Goal: Task Accomplishment & Management: Complete application form

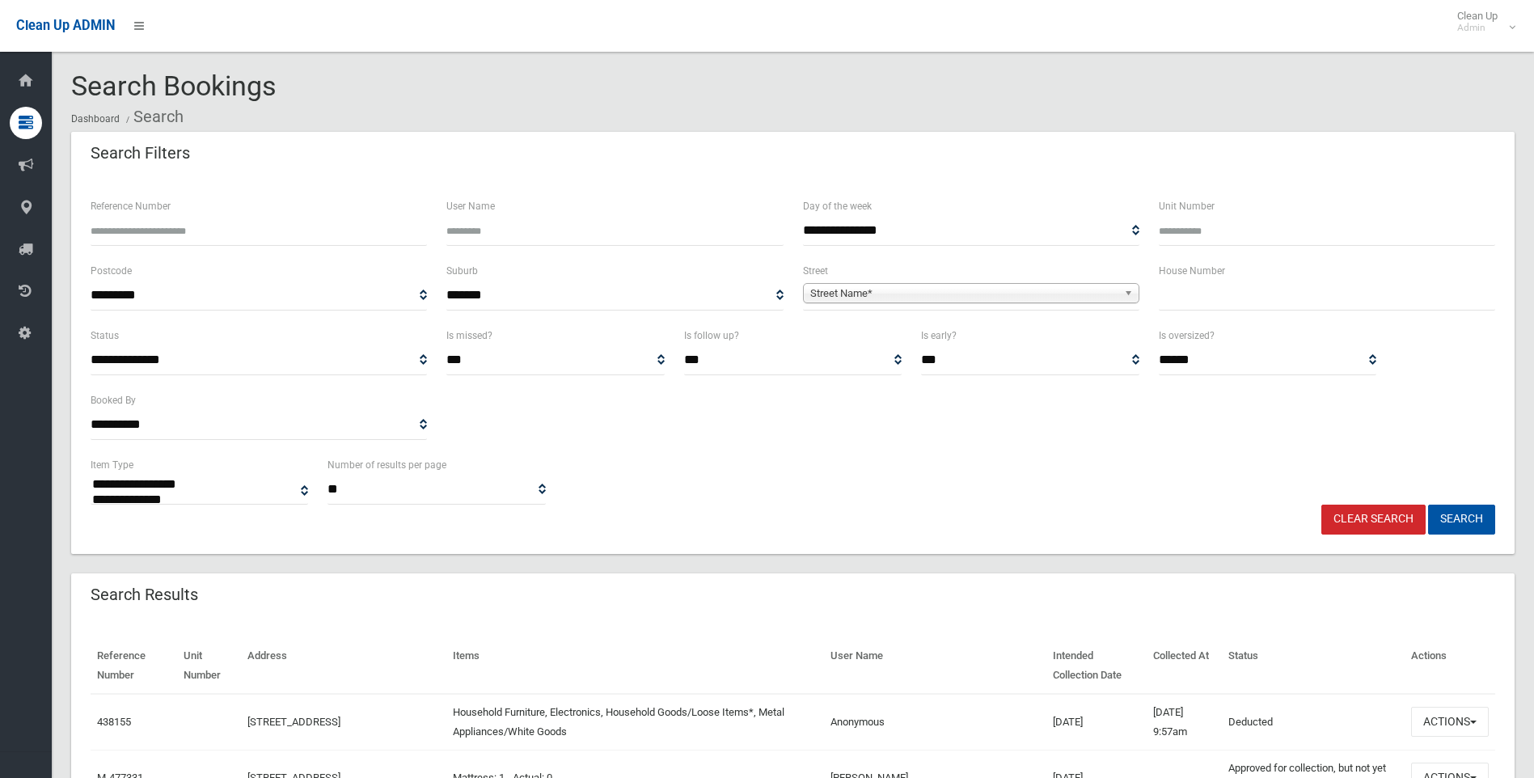
select select
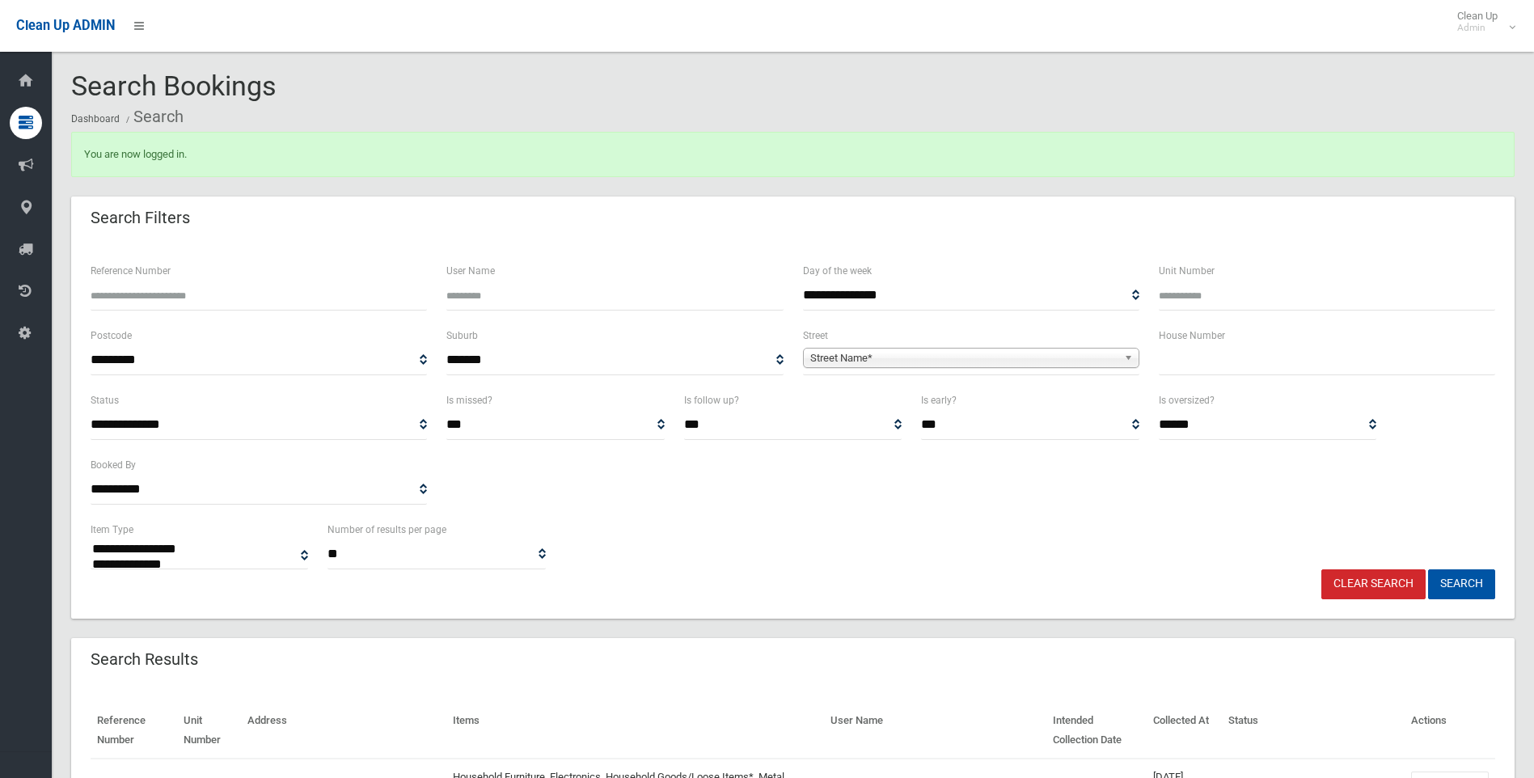
select select
click at [1183, 353] on input "text" at bounding box center [1327, 360] width 336 height 30
type input "*"
click at [914, 351] on span "Street Name*" at bounding box center [963, 358] width 307 height 19
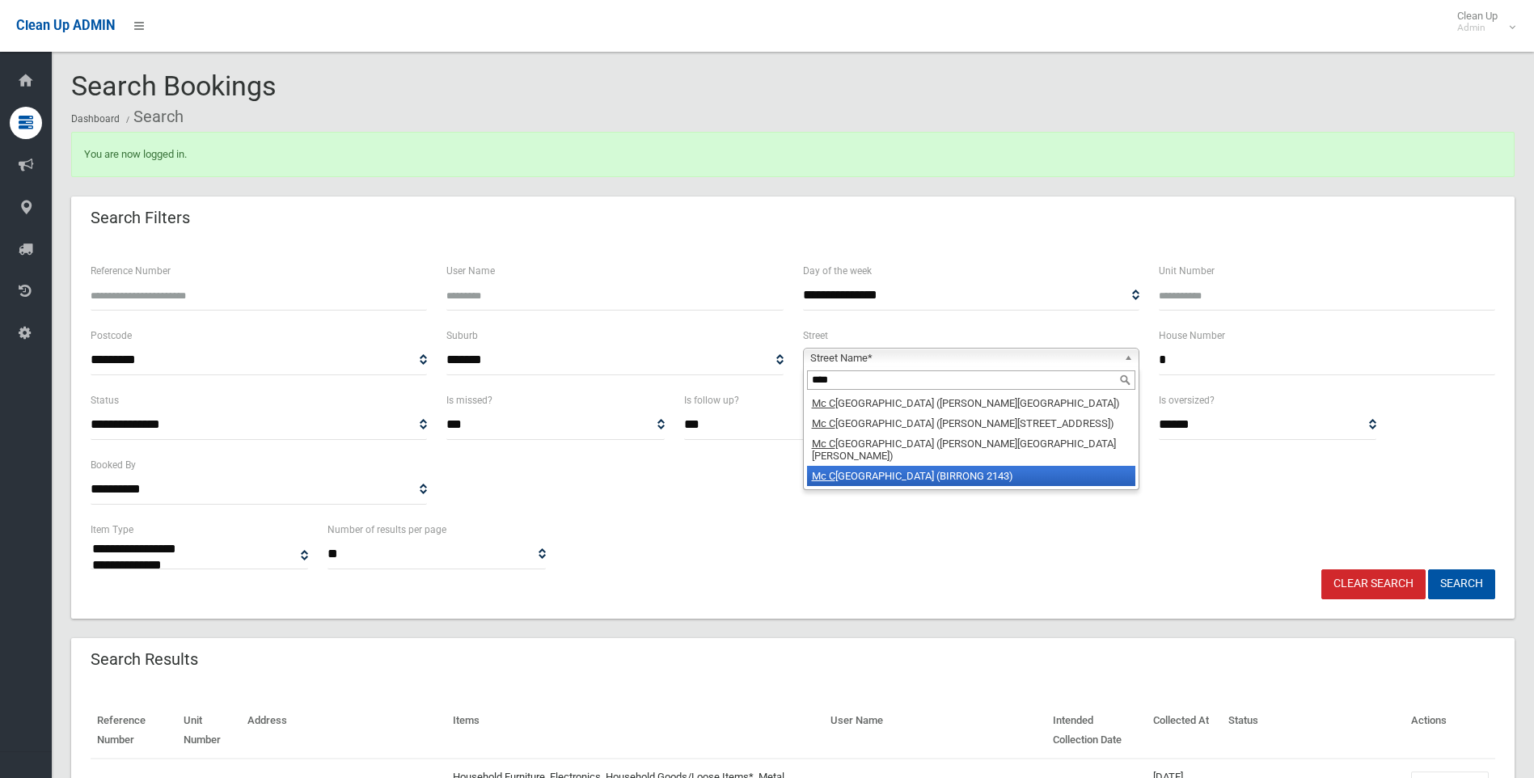
type input "****"
click at [952, 466] on li "Mc C rossin Avenue (BIRRONG 2143)" at bounding box center [971, 476] width 328 height 20
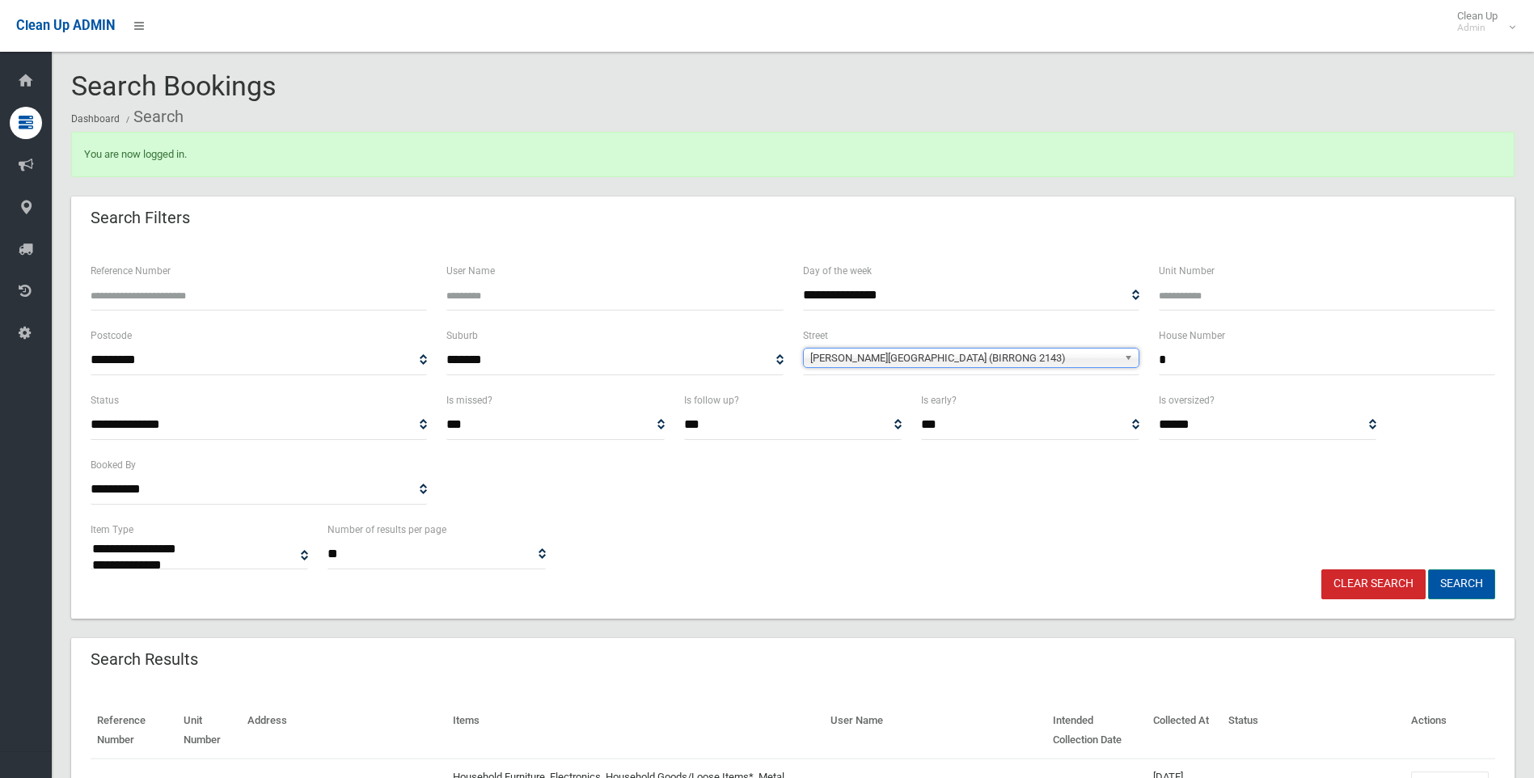
click at [1476, 581] on button "Search" at bounding box center [1461, 584] width 67 height 30
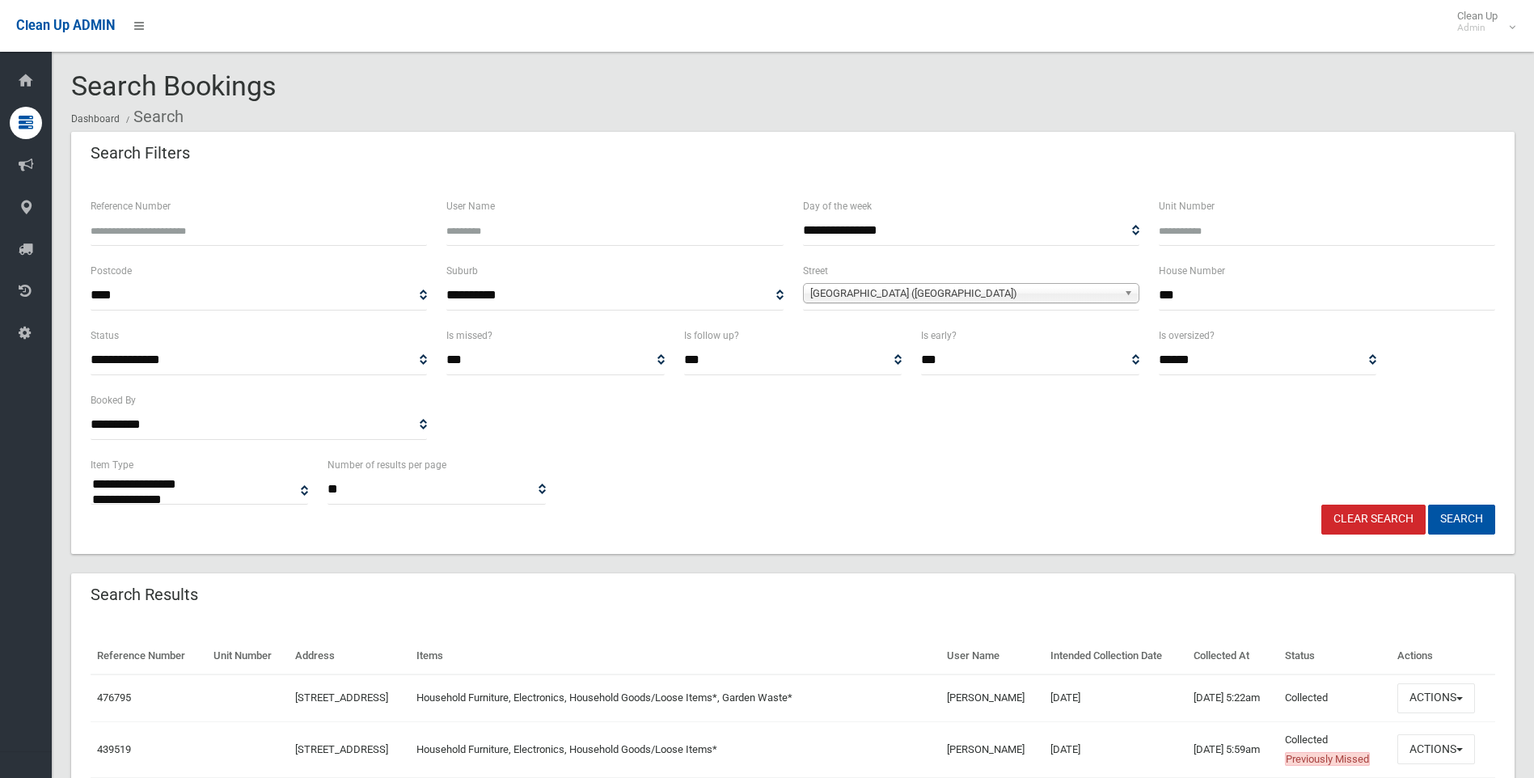
select select
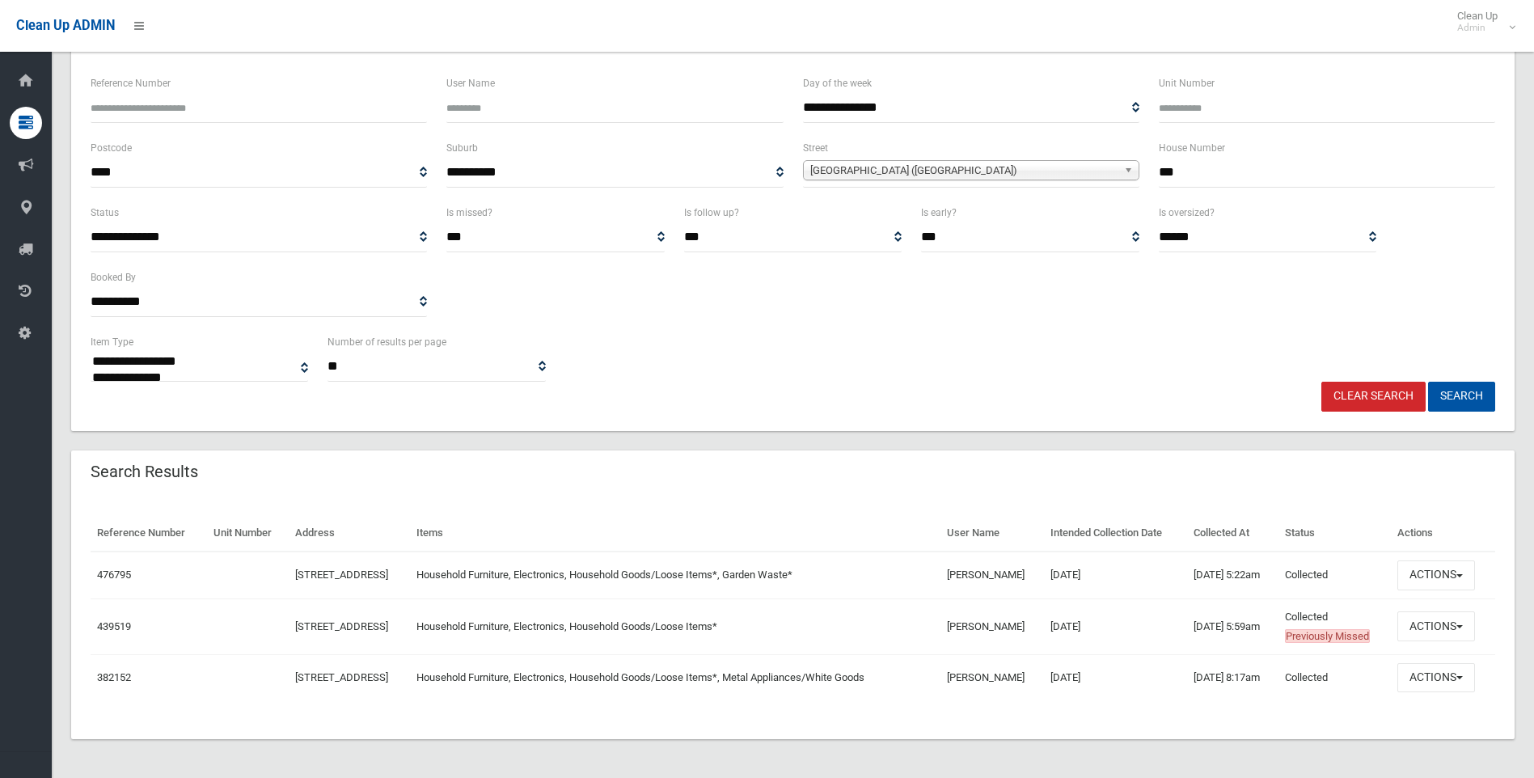
click at [1374, 393] on link "Clear Search" at bounding box center [1373, 397] width 104 height 30
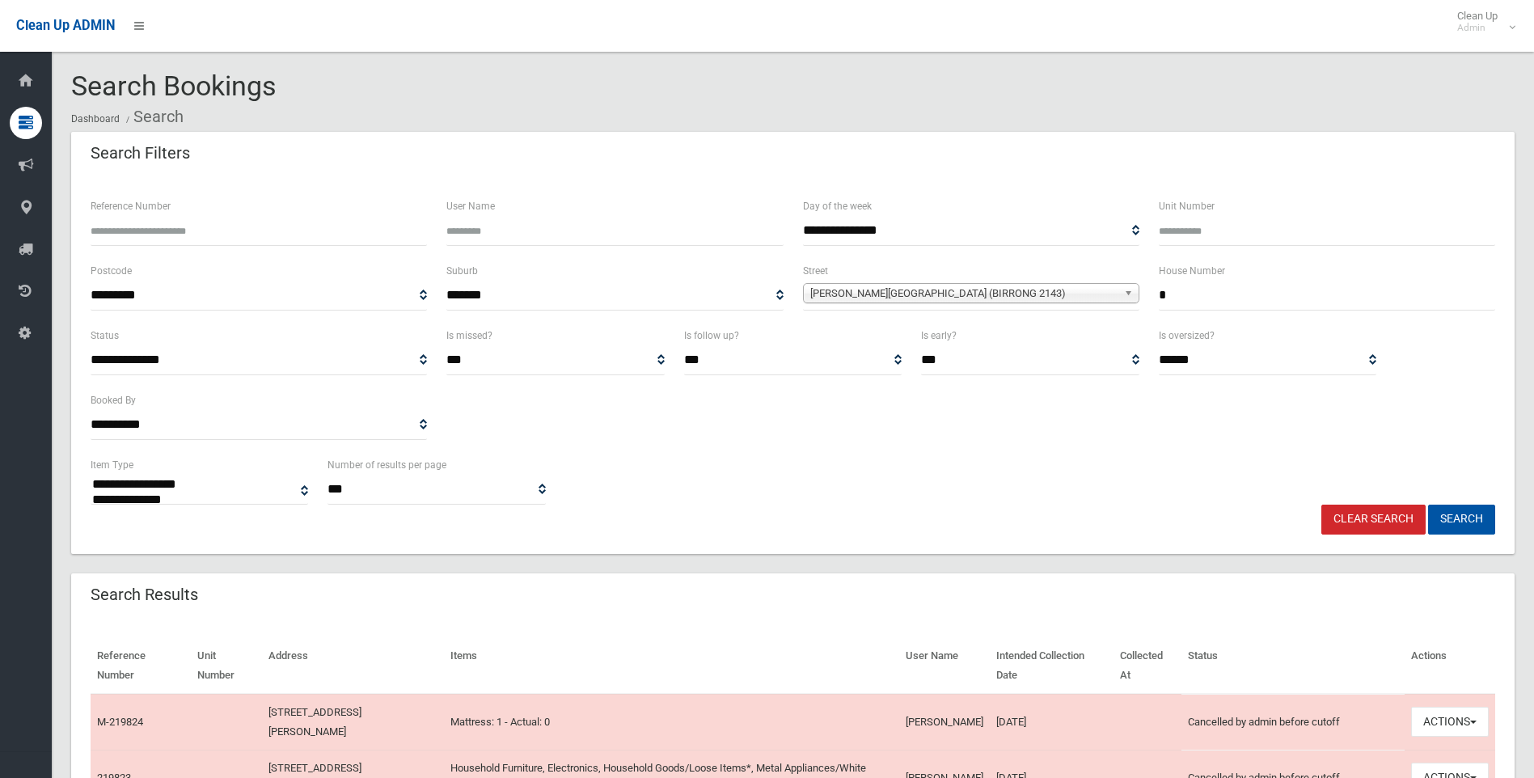
select select
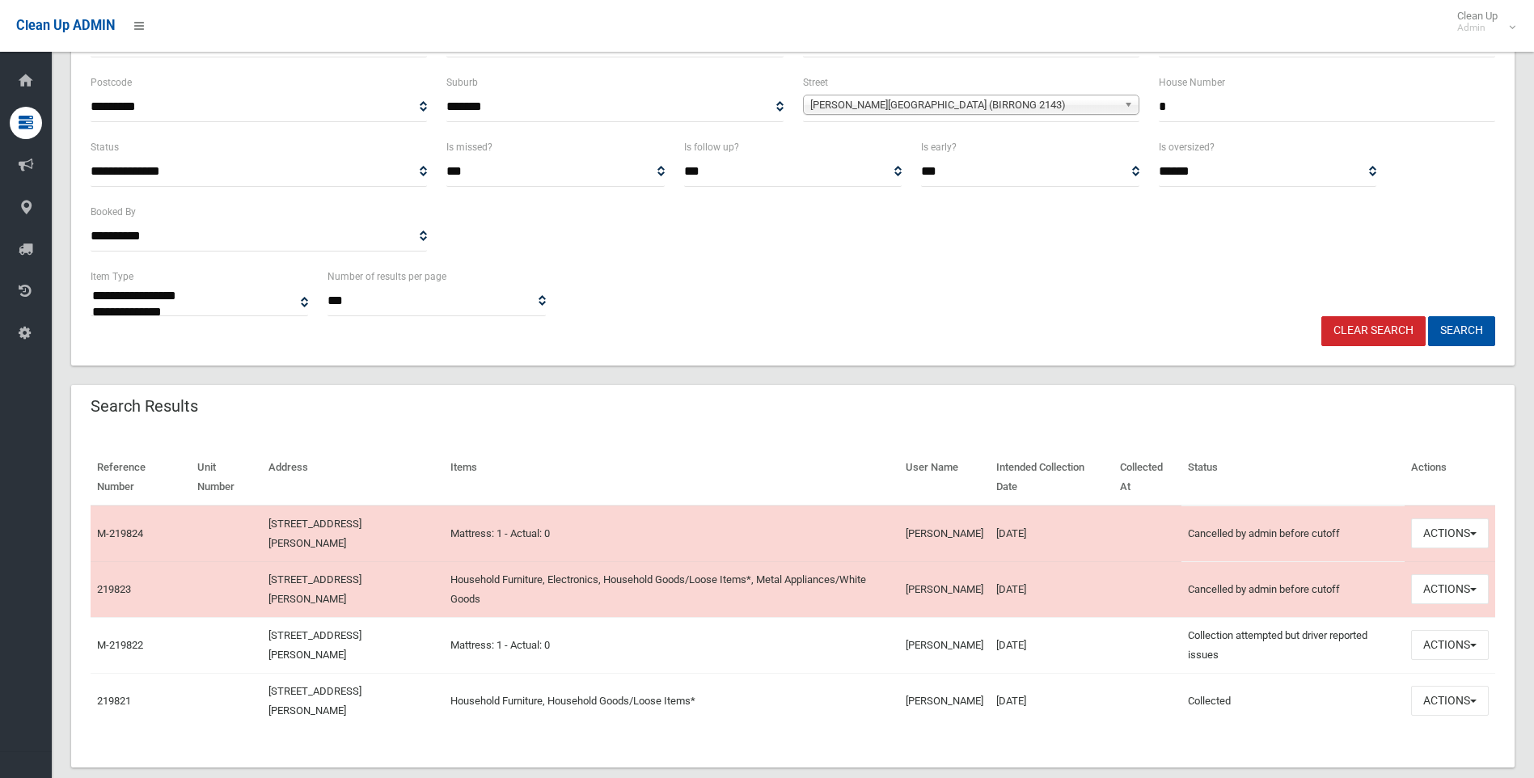
scroll to position [217, 0]
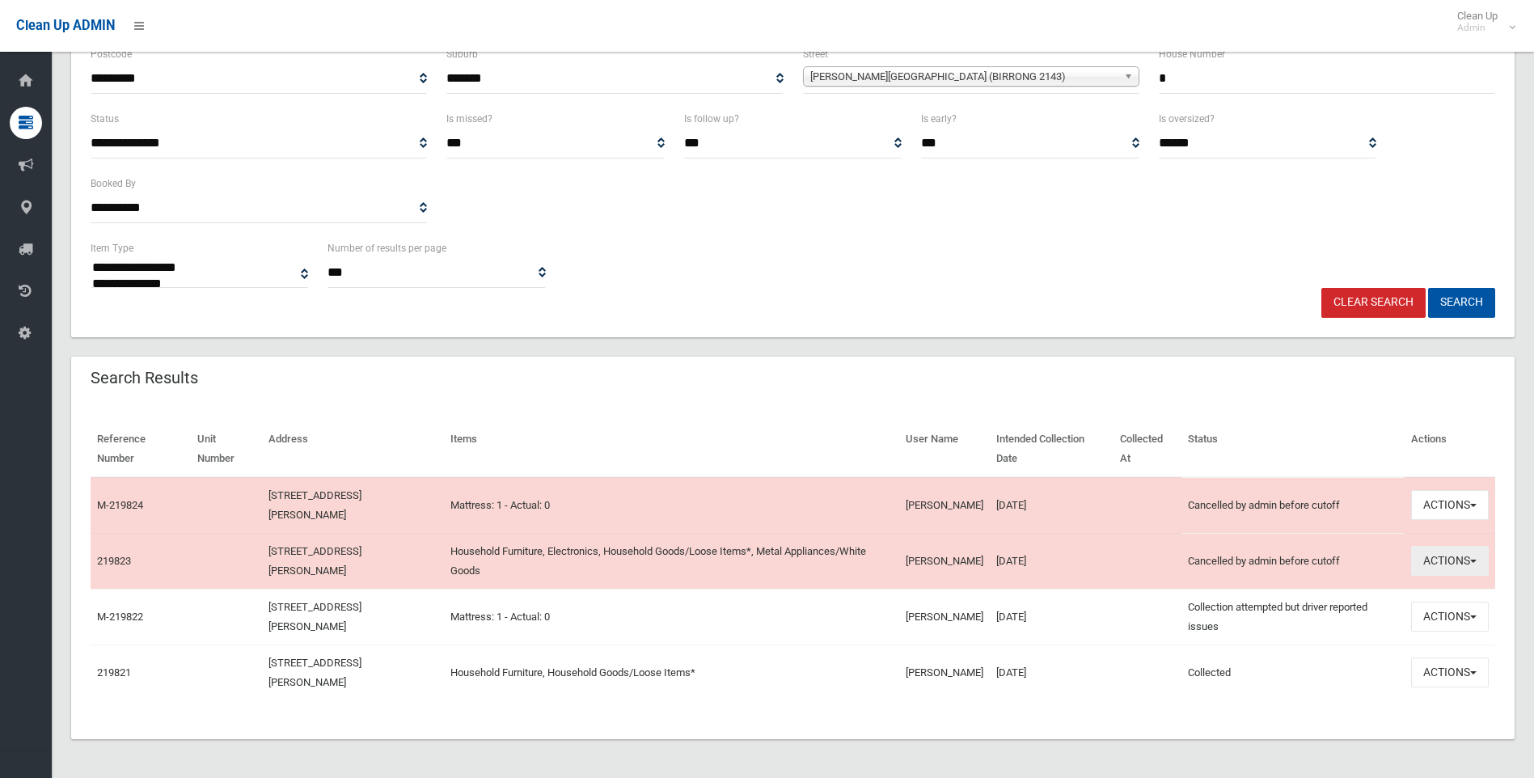
click at [1454, 560] on button "Actions" at bounding box center [1450, 561] width 78 height 30
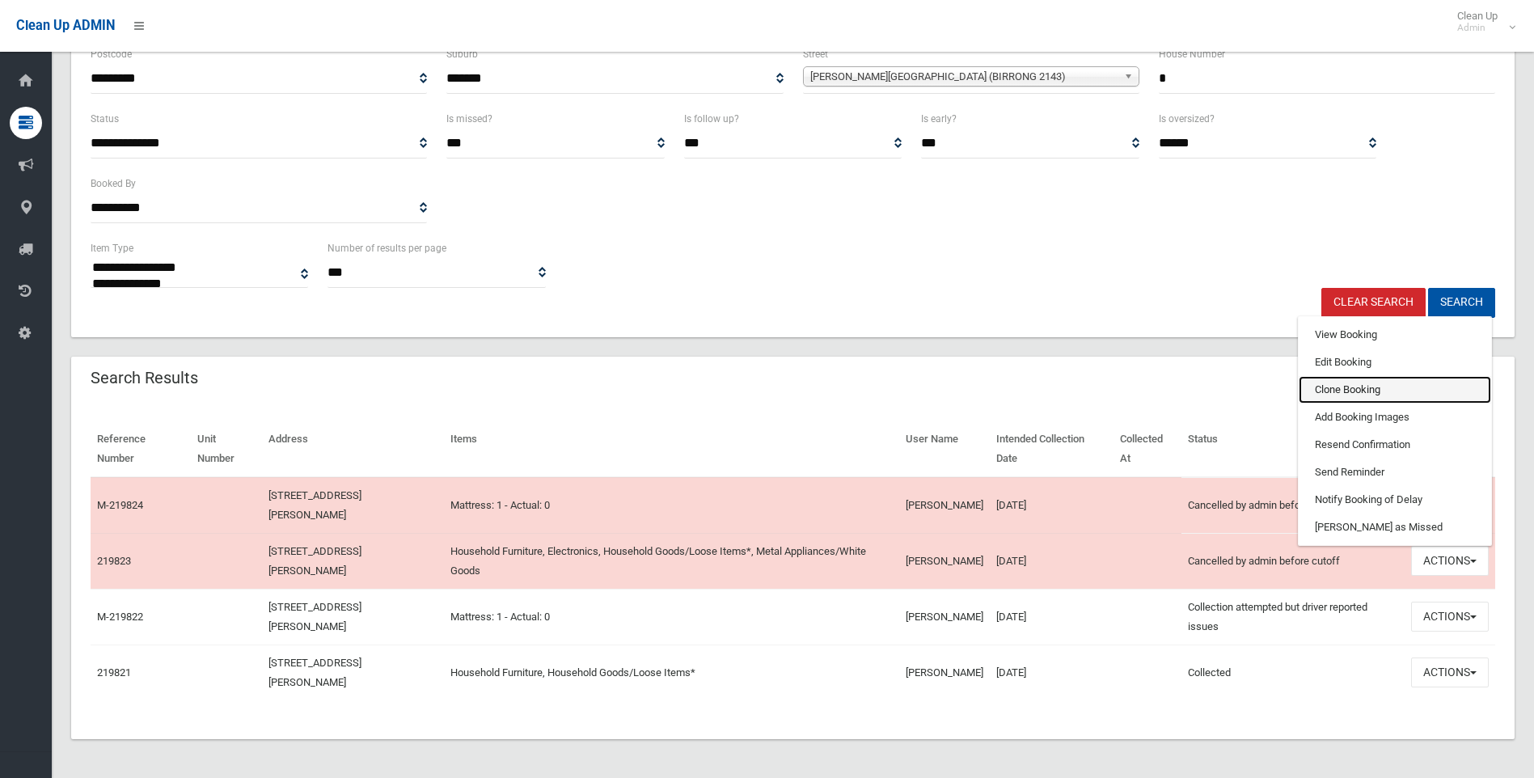
click at [1362, 388] on link "Clone Booking" at bounding box center [1395, 389] width 192 height 27
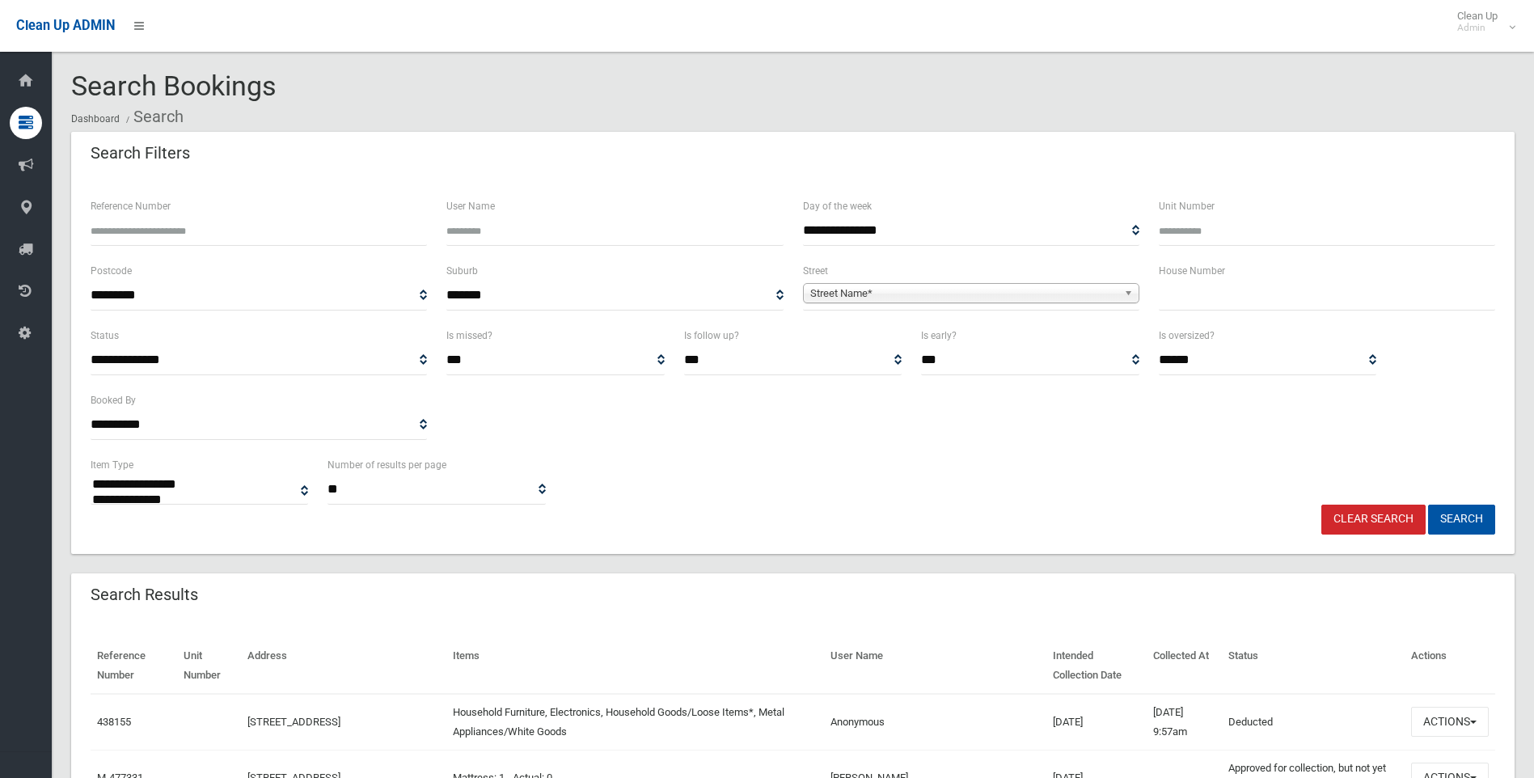
select select
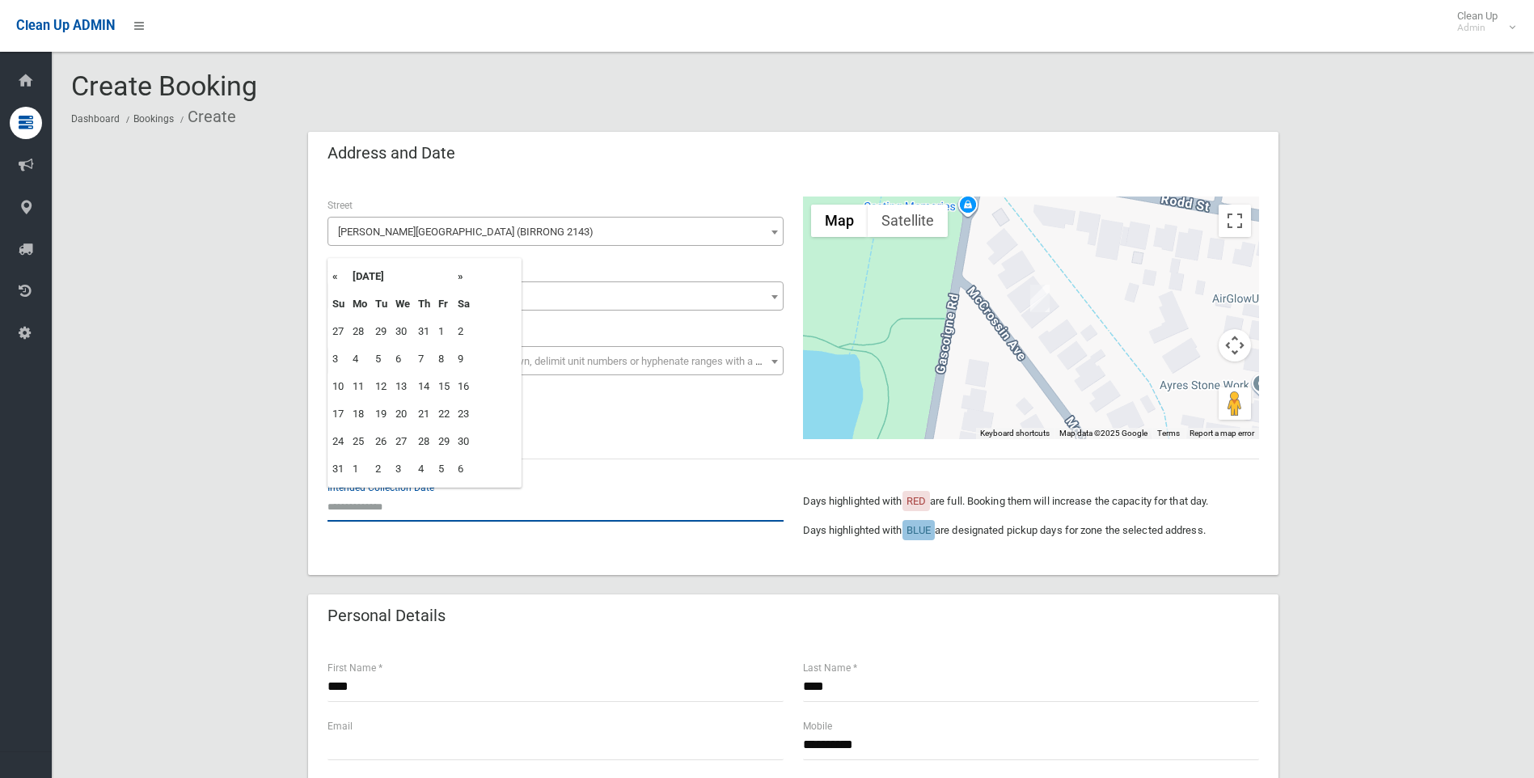
click at [431, 510] on input "text" at bounding box center [556, 507] width 456 height 30
click at [407, 514] on input "text" at bounding box center [556, 507] width 456 height 30
click at [455, 273] on th "»" at bounding box center [464, 276] width 20 height 27
click at [334, 273] on th "«" at bounding box center [338, 276] width 20 height 27
click at [461, 281] on th "»" at bounding box center [464, 276] width 20 height 27
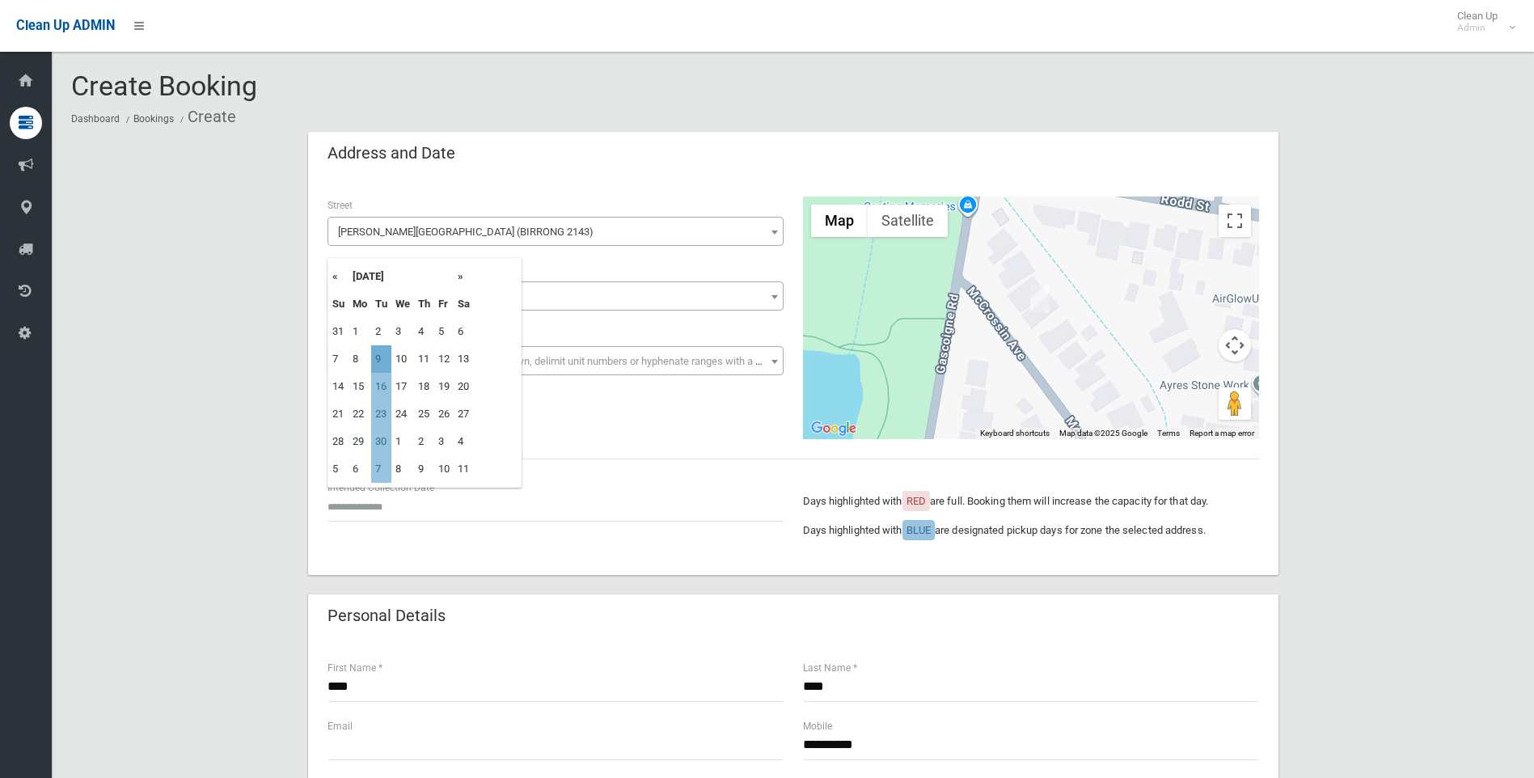
click at [384, 361] on td "9" at bounding box center [381, 358] width 20 height 27
type input "**********"
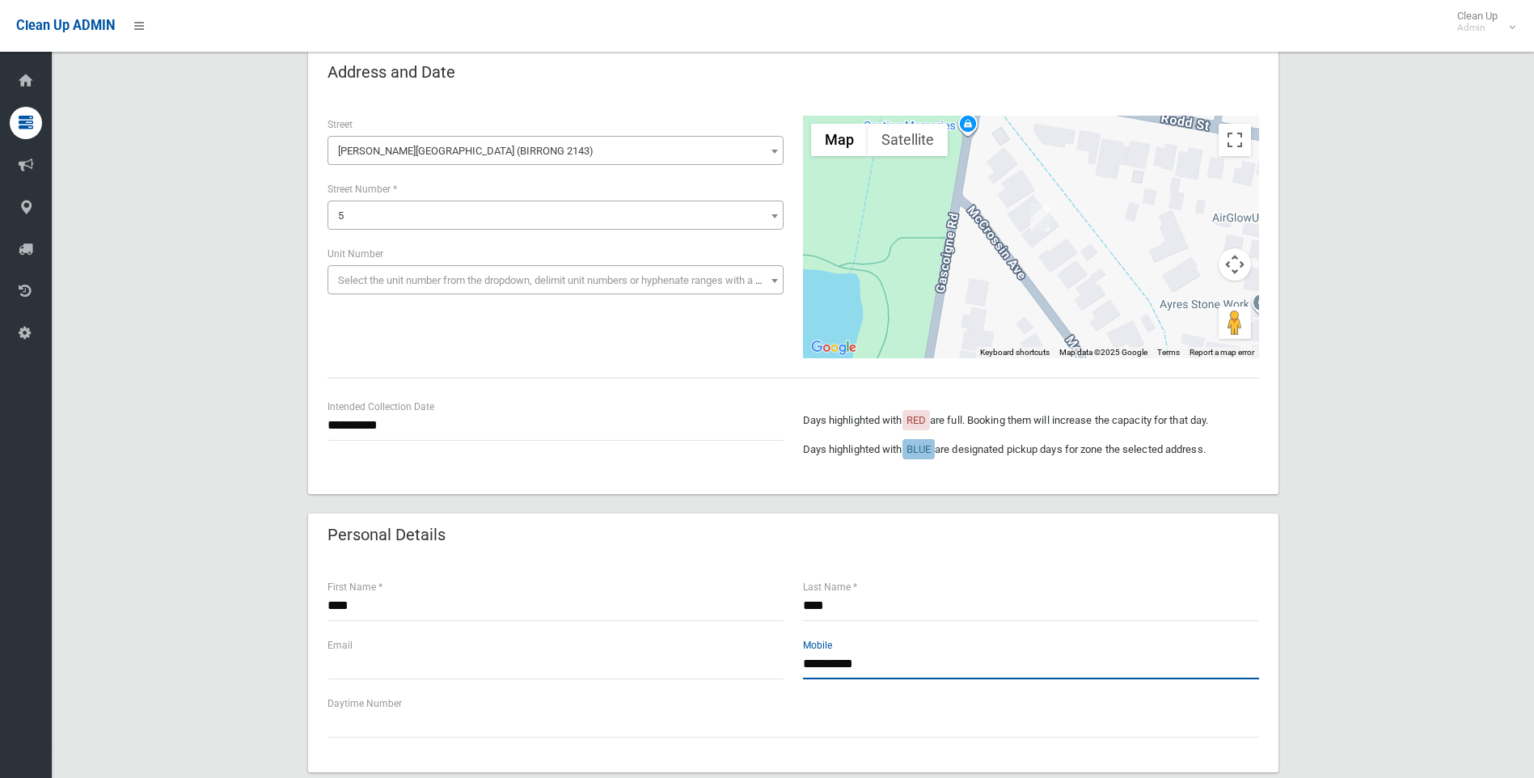
click at [832, 657] on input "**********" at bounding box center [1031, 664] width 456 height 30
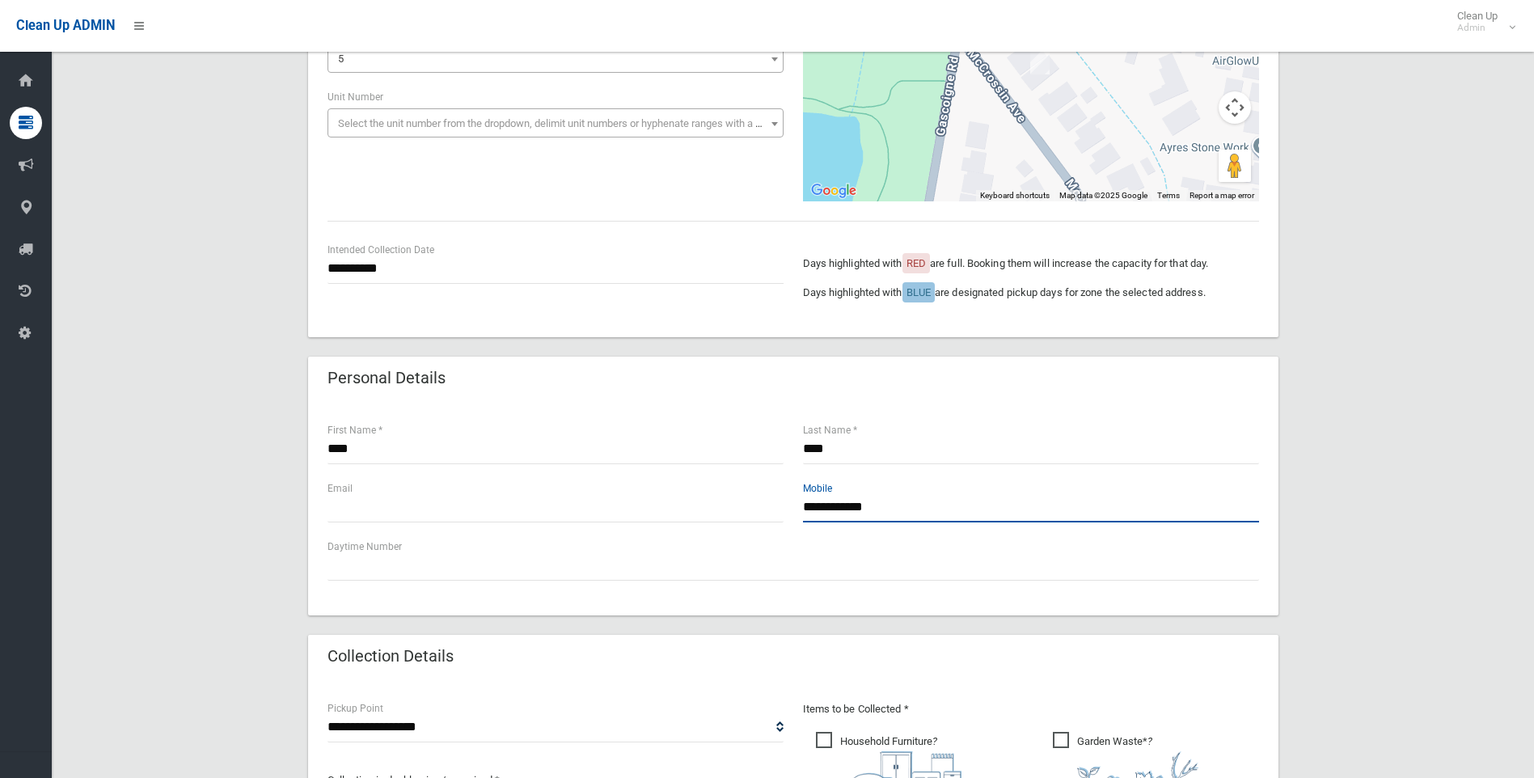
scroll to position [243, 0]
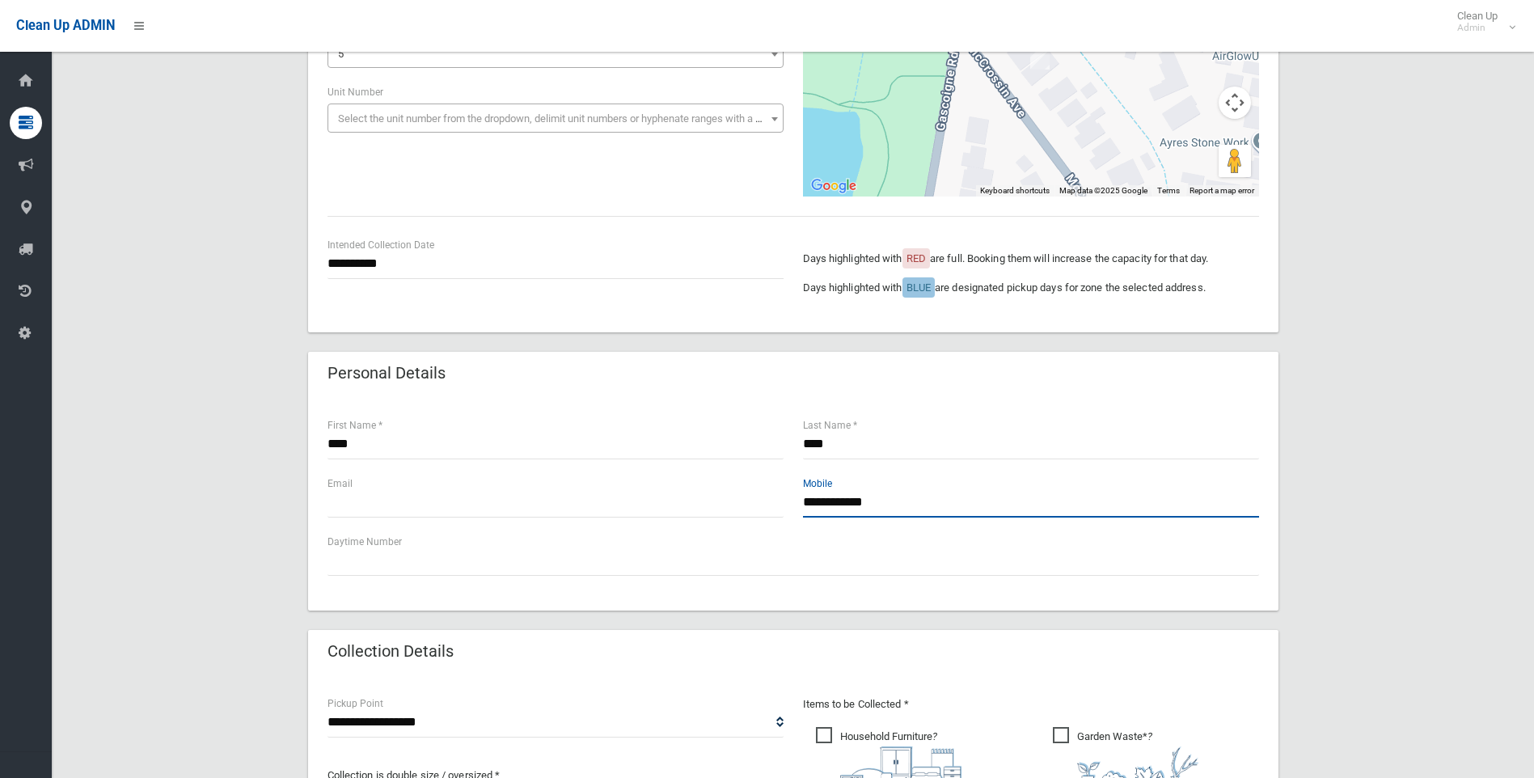
type input "**********"
click at [338, 495] on input "text" at bounding box center [556, 503] width 456 height 30
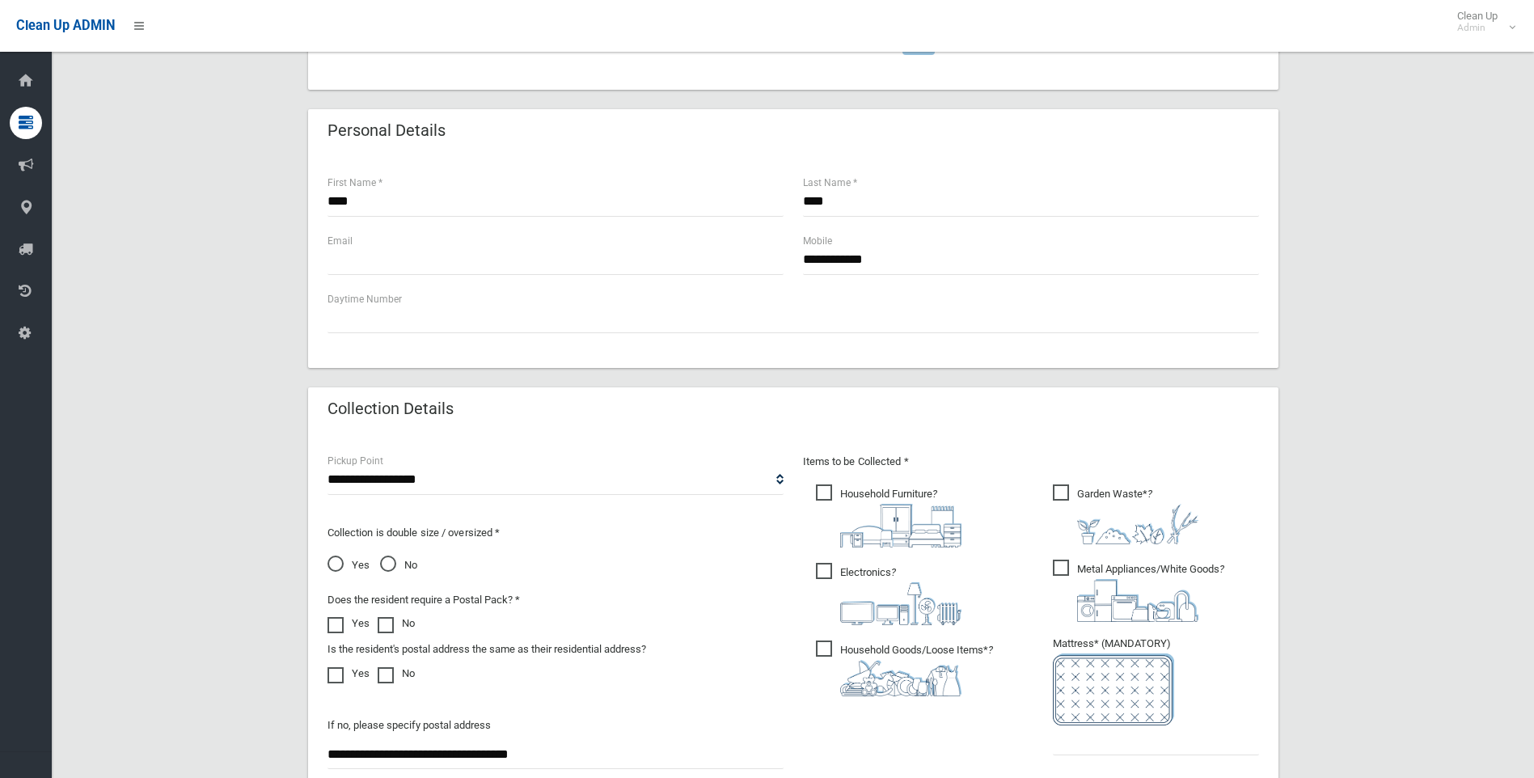
drag, startPoint x: 581, startPoint y: 750, endPoint x: 281, endPoint y: 749, distance: 300.0
click at [281, 749] on div "**********" at bounding box center [792, 352] width 1443 height 1410
click at [1062, 488] on span "Garden Waste* ?" at bounding box center [1126, 514] width 146 height 60
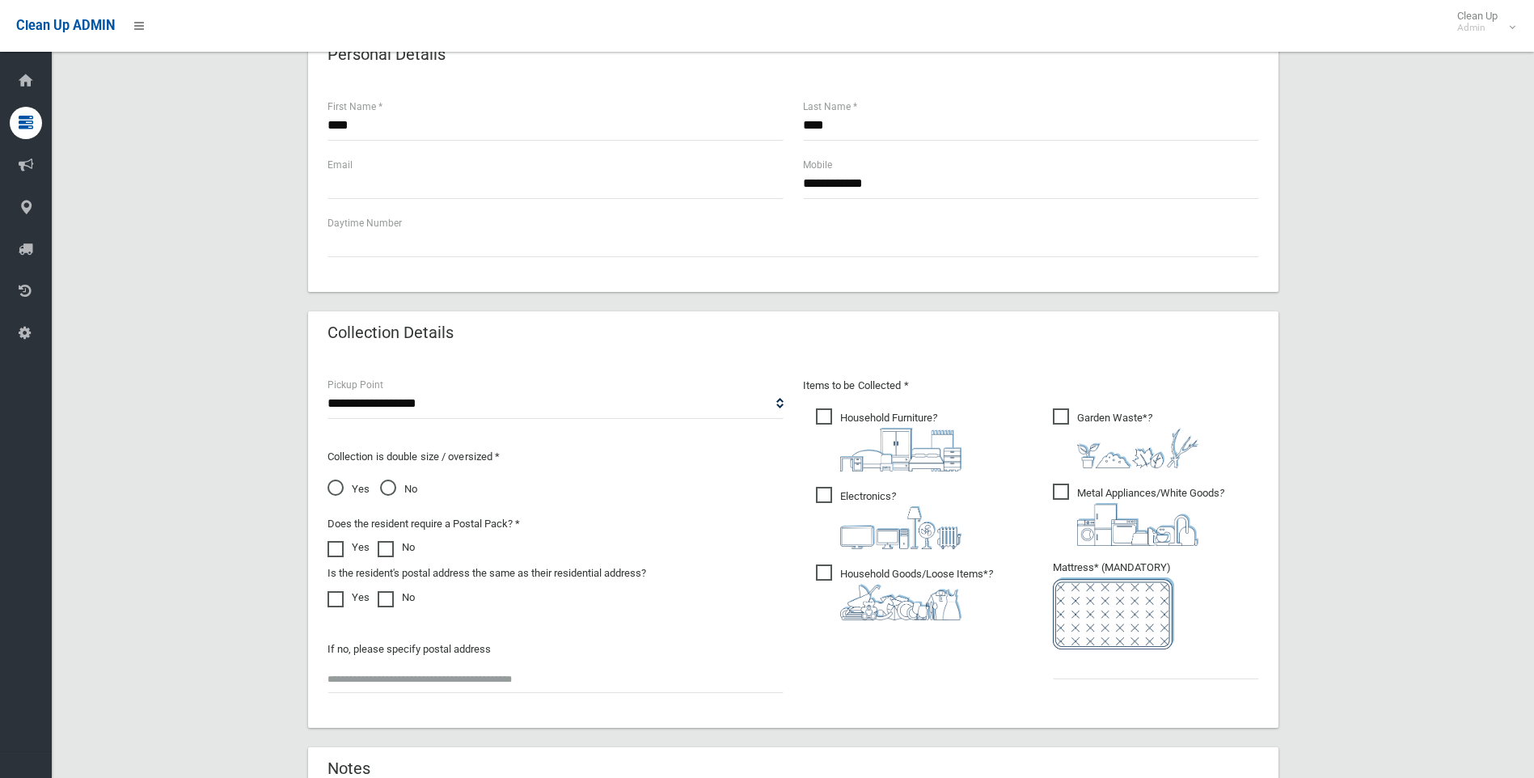
scroll to position [647, 0]
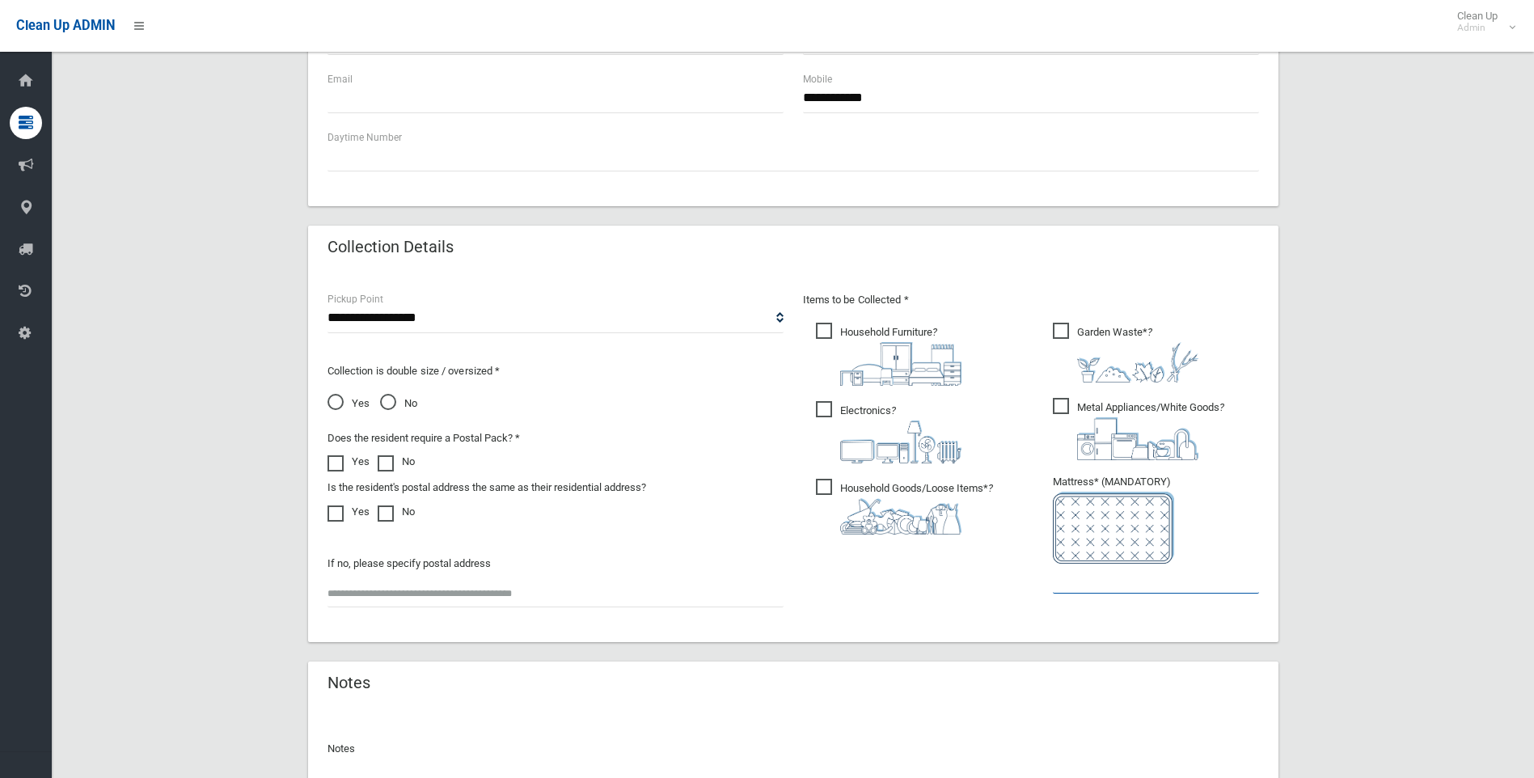
click at [1122, 579] on input "text" at bounding box center [1156, 579] width 206 height 30
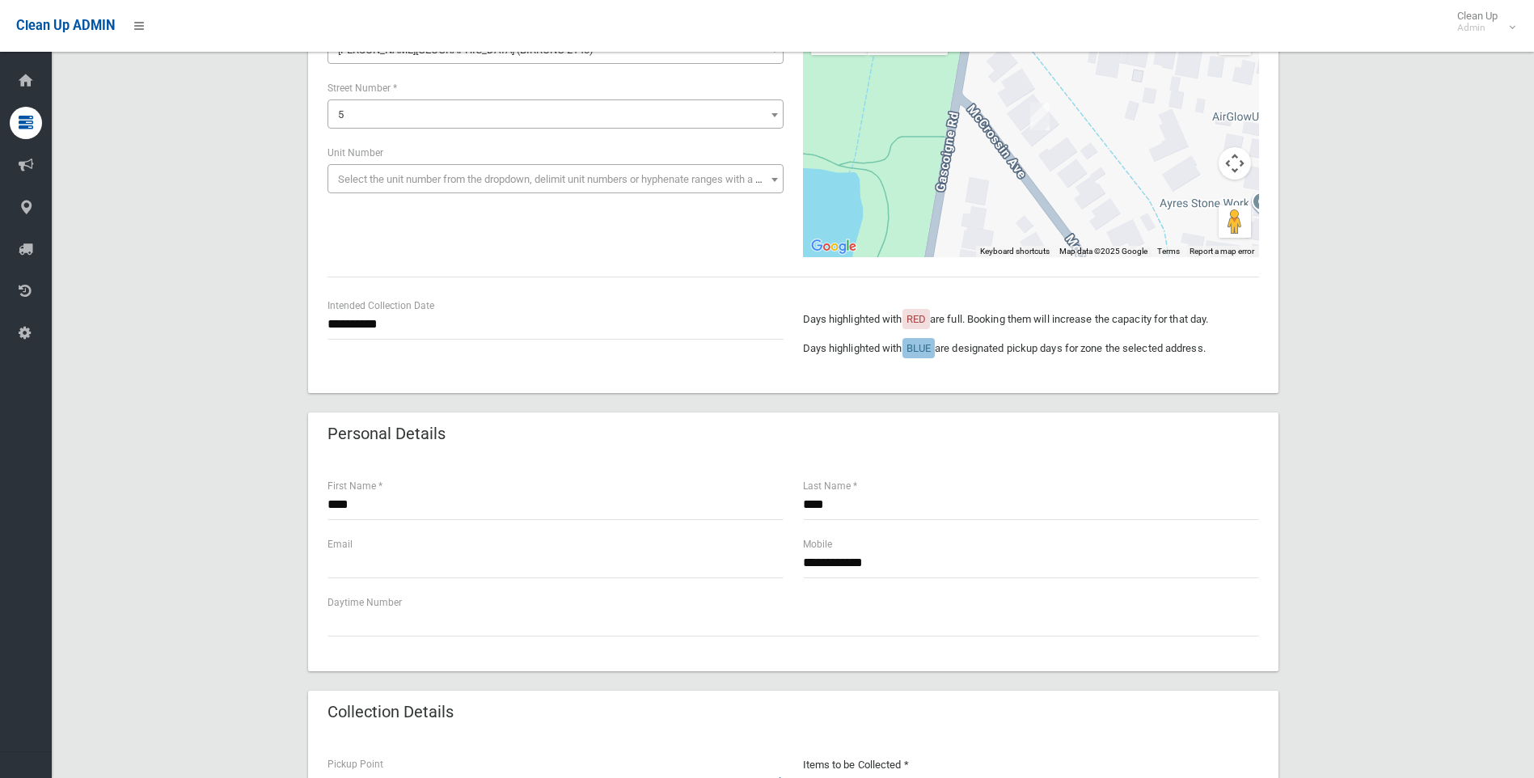
scroll to position [162, 0]
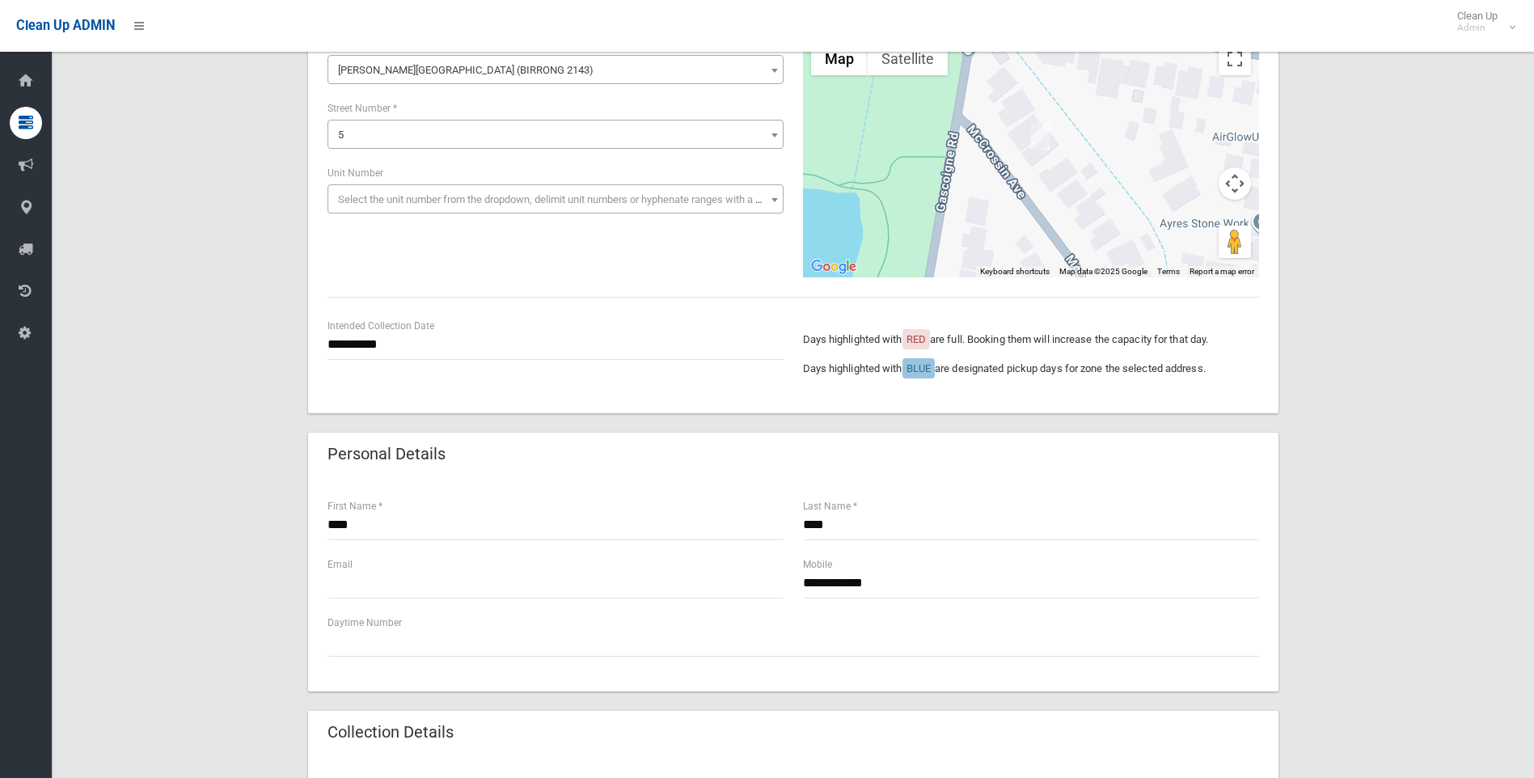
type input "*"
click at [367, 349] on input "**********" at bounding box center [556, 345] width 456 height 30
click at [1363, 382] on div "**********" at bounding box center [792, 675] width 1443 height 1410
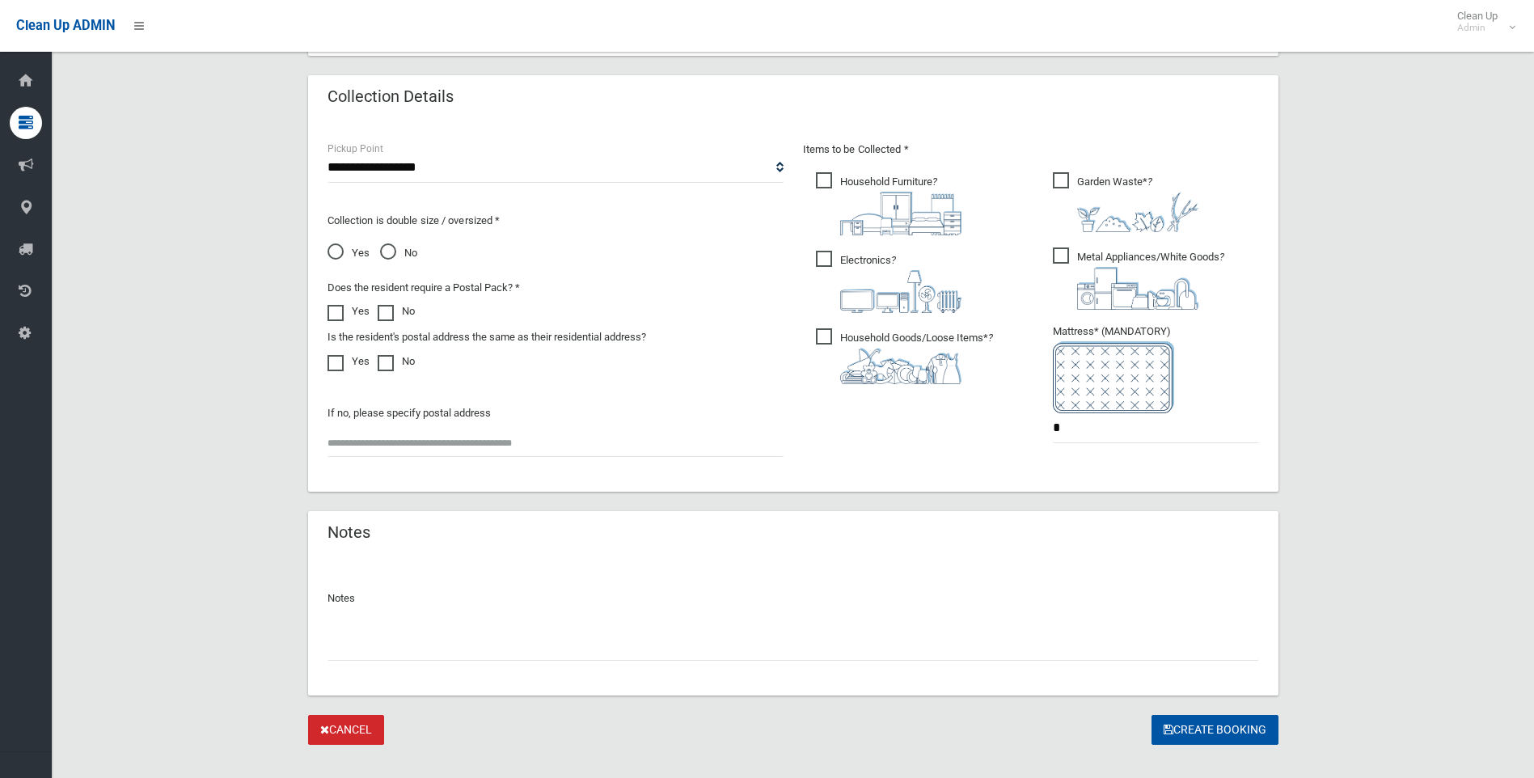
scroll to position [822, 0]
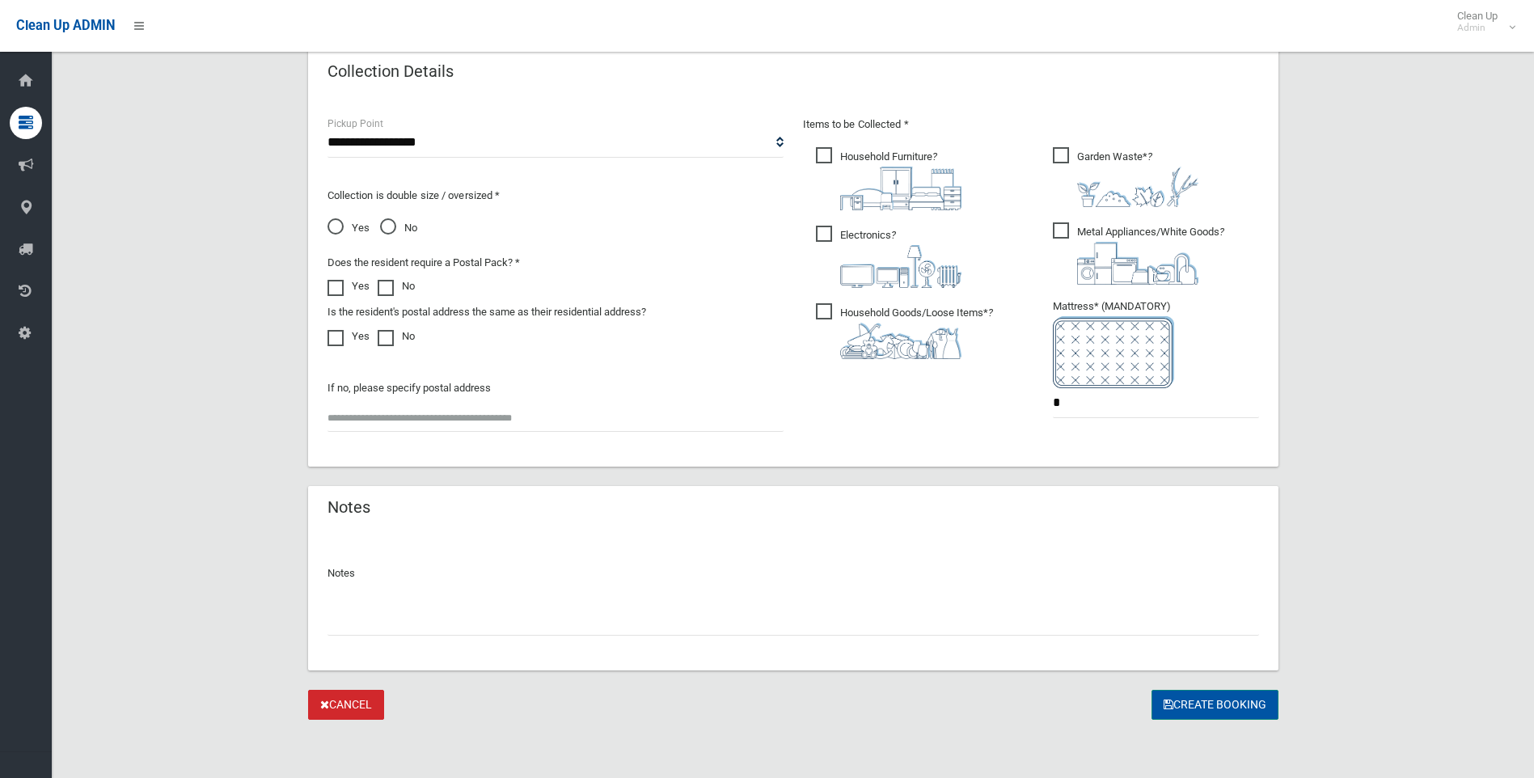
click at [1214, 702] on button "Create Booking" at bounding box center [1215, 705] width 127 height 30
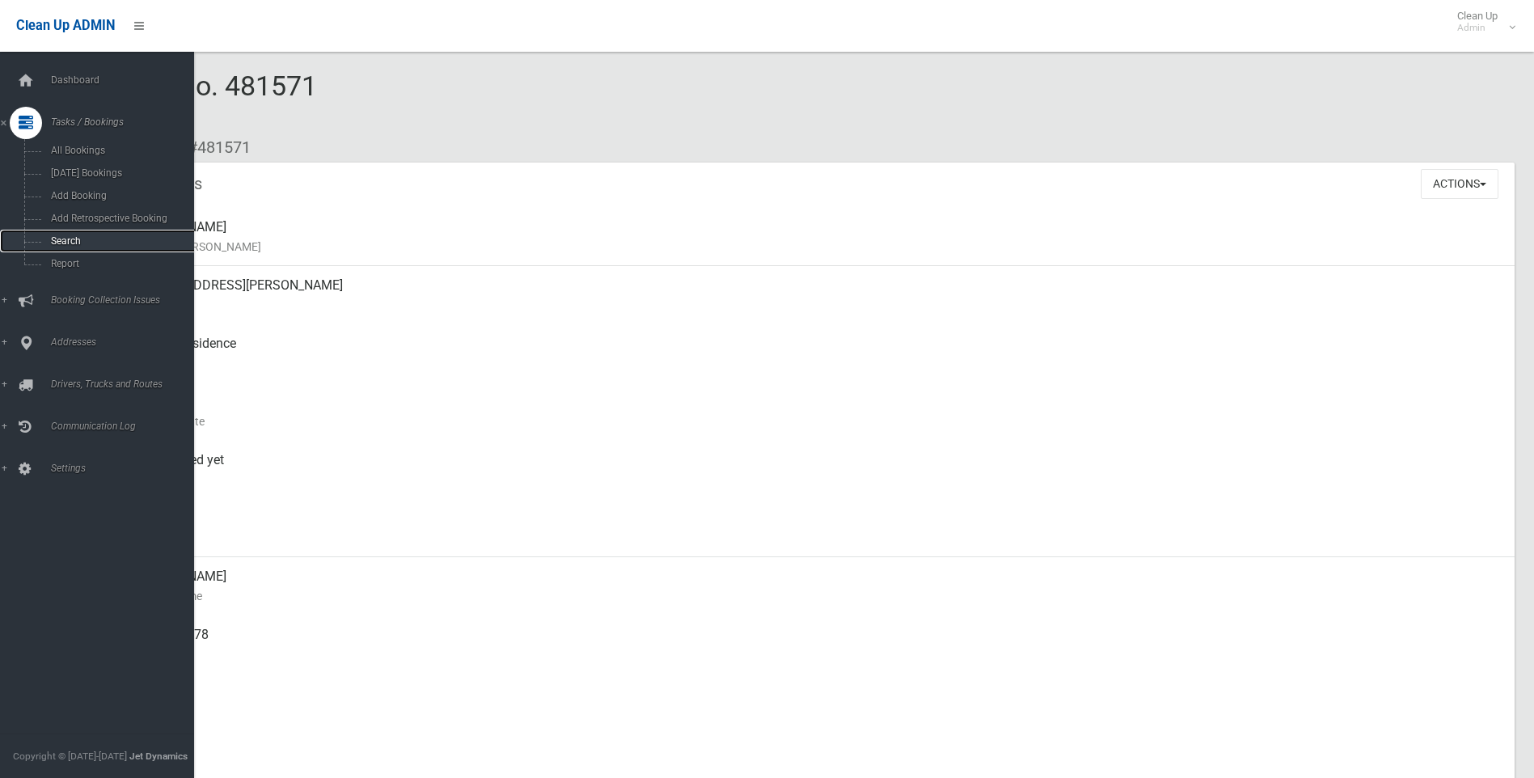
click at [49, 242] on span "Search" at bounding box center [119, 240] width 146 height 11
click at [57, 242] on span "Search" at bounding box center [119, 240] width 146 height 11
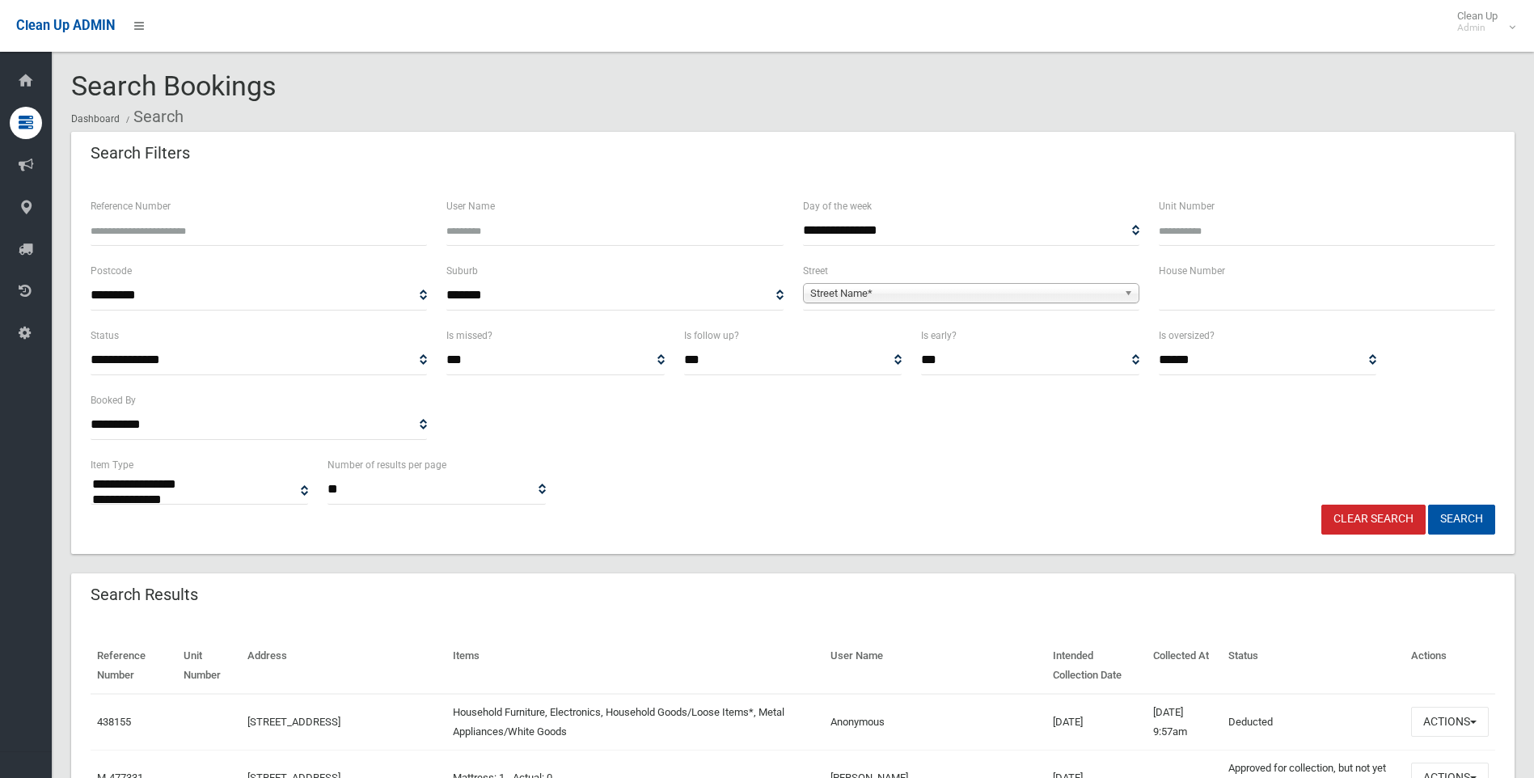
select select
